Goal: Information Seeking & Learning: Learn about a topic

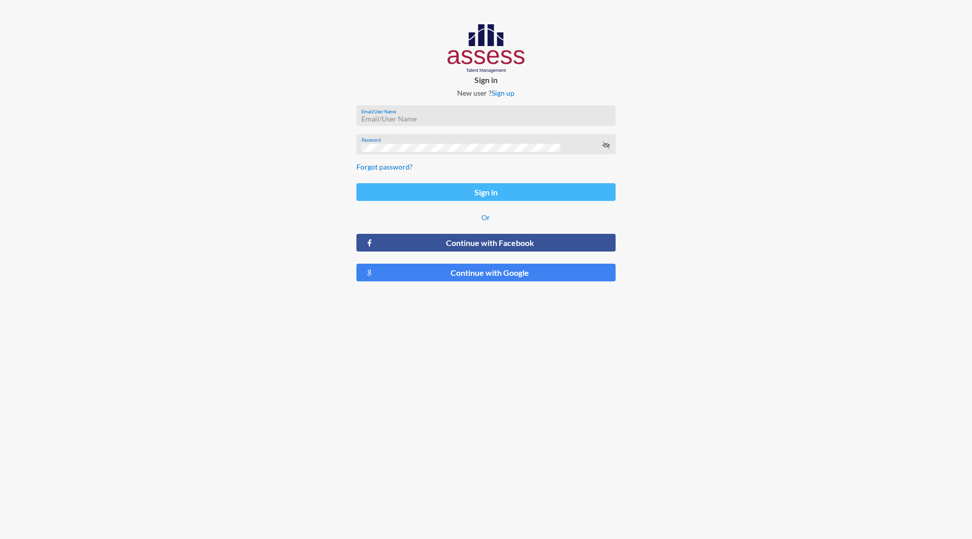
type input "[PERSON_NAME][EMAIL_ADDRESS][DOMAIN_NAME]"
click at [450, 196] on button "Sign in" at bounding box center [485, 192] width 259 height 18
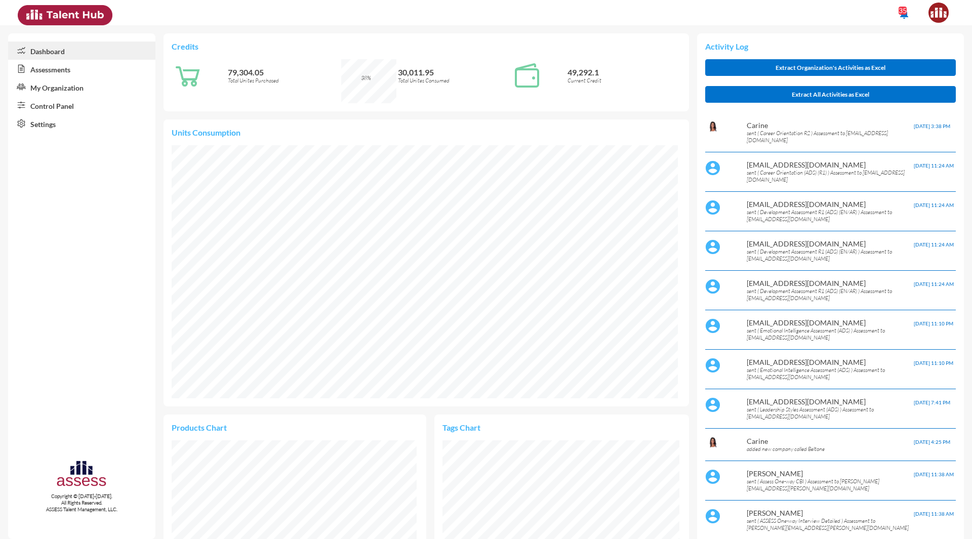
click at [53, 70] on link "Assessments" at bounding box center [81, 69] width 147 height 18
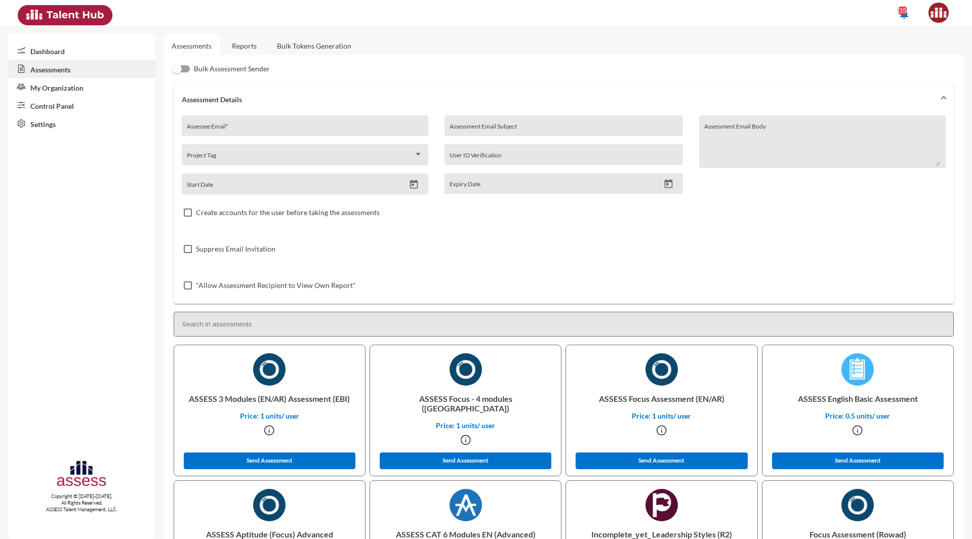
click at [244, 48] on link "Reports" at bounding box center [244, 45] width 41 height 25
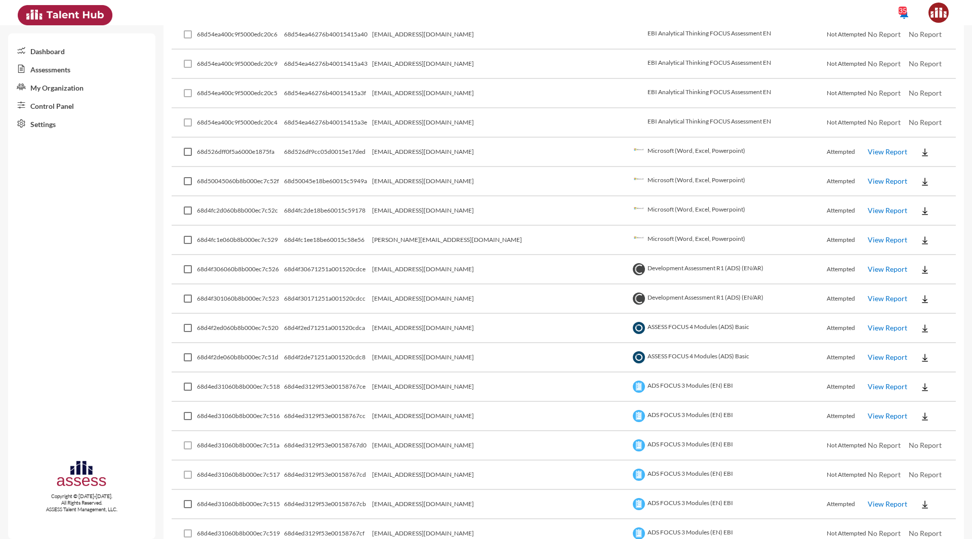
scroll to position [269, 0]
click at [868, 299] on link "View Report" at bounding box center [887, 298] width 39 height 9
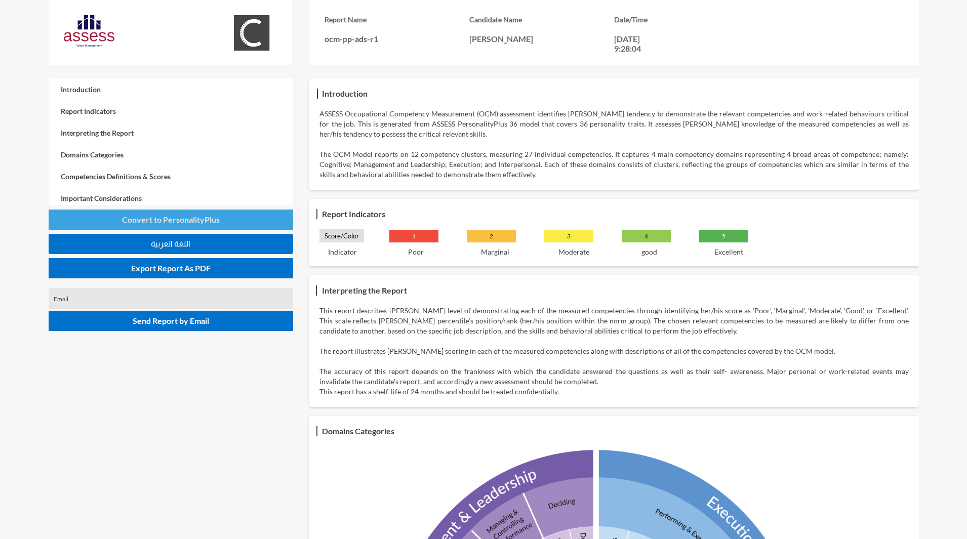
click at [173, 222] on span "Convert to PersonalityPlus" at bounding box center [171, 220] width 98 height 10
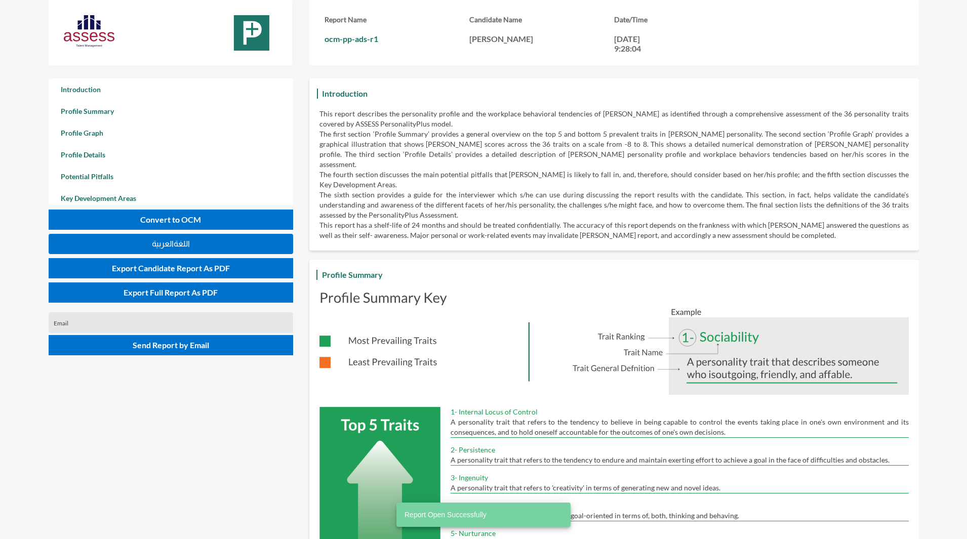
scroll to position [539, 967]
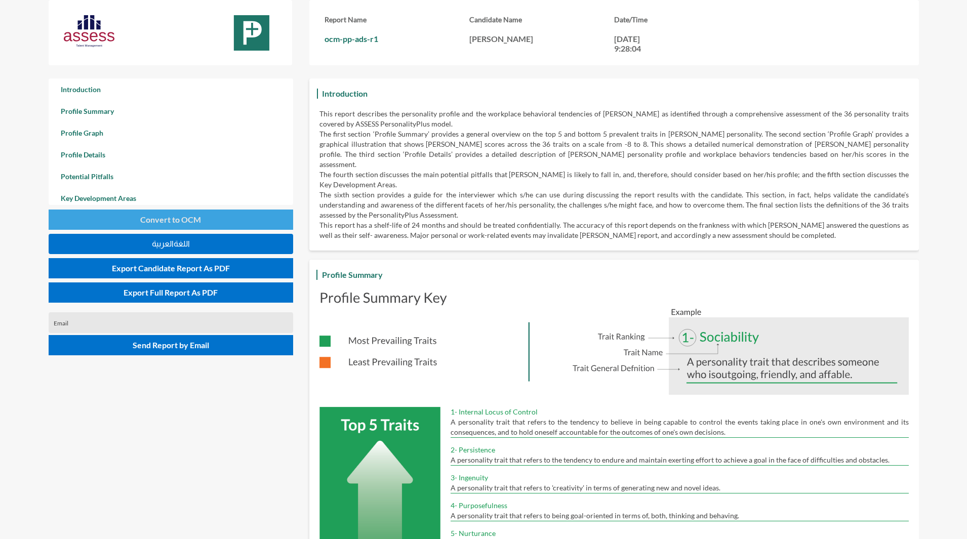
click at [164, 218] on span "Convert to OCM" at bounding box center [170, 220] width 61 height 10
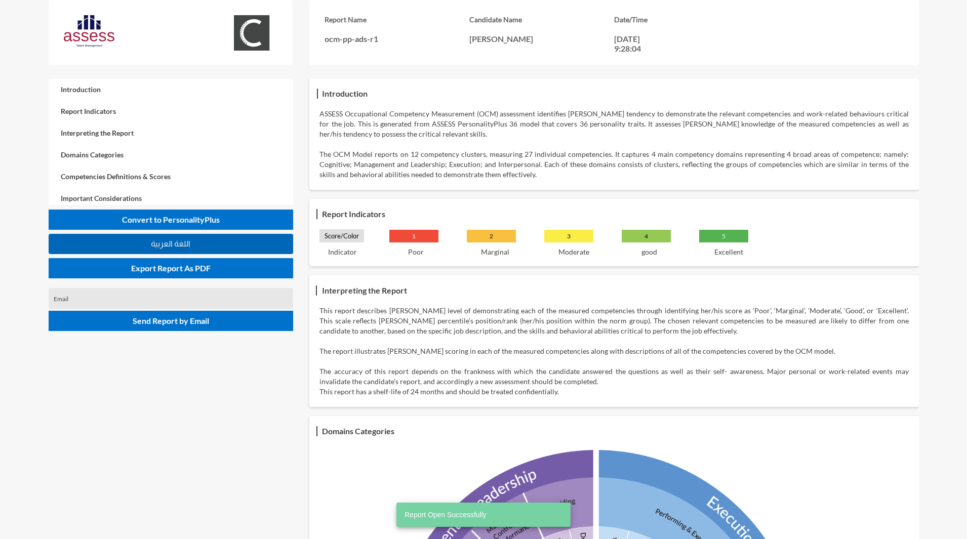
click at [172, 242] on span "اللغة العربية" at bounding box center [170, 243] width 39 height 9
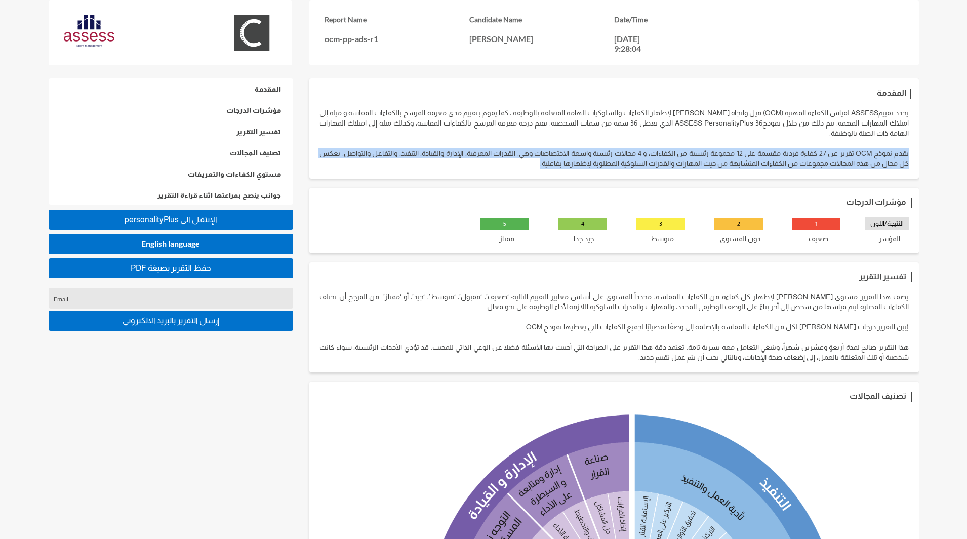
drag, startPoint x: 908, startPoint y: 158, endPoint x: 520, endPoint y: 167, distance: 387.3
click at [520, 167] on p "يقدم نموذج OCM تقرير عن 27 كفاءة فردية مقسمة على 12 مجموعة رئيسية من الكفاءات، …" at bounding box center [613, 158] width 589 height 20
copy p "يقدم نموذج OCM تقرير عن 27 كفاءة فردية مقسمة على 12 مجموعة رئيسية من الكفاءات، …"
